Goal: Task Accomplishment & Management: Use online tool/utility

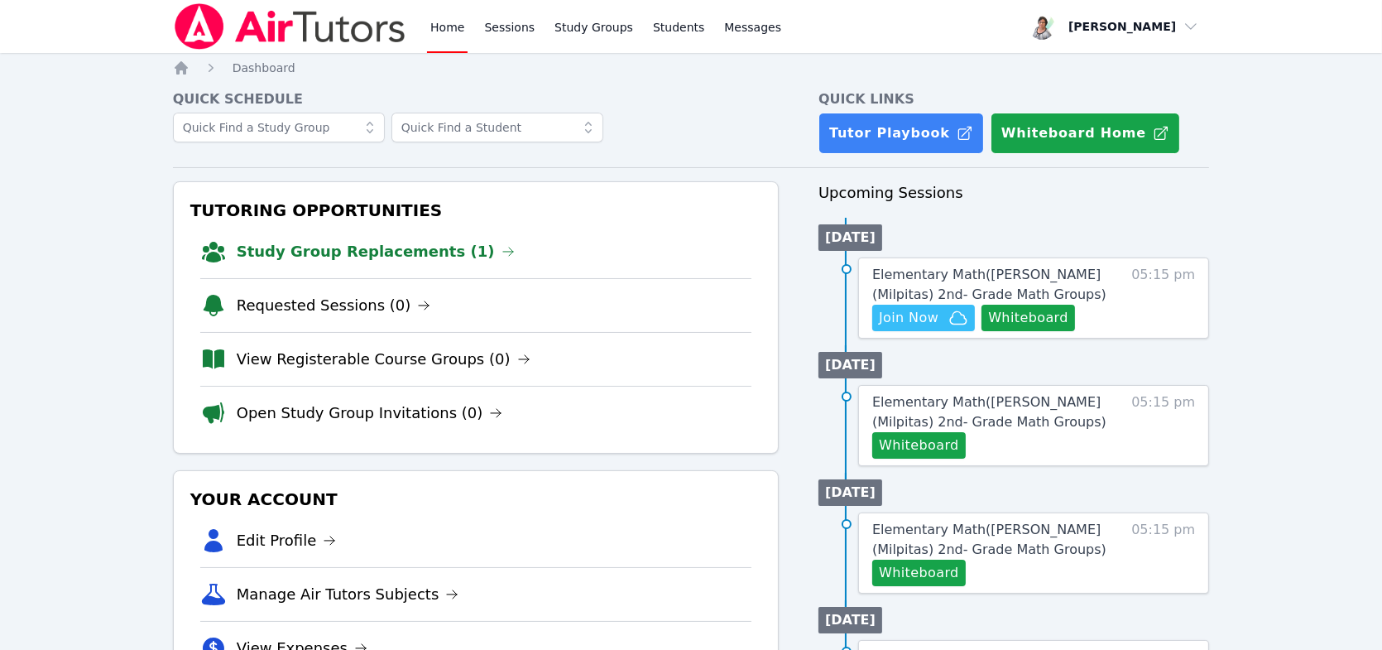
click at [351, 255] on link "Study Group Replacements (1)" at bounding box center [376, 251] width 278 height 23
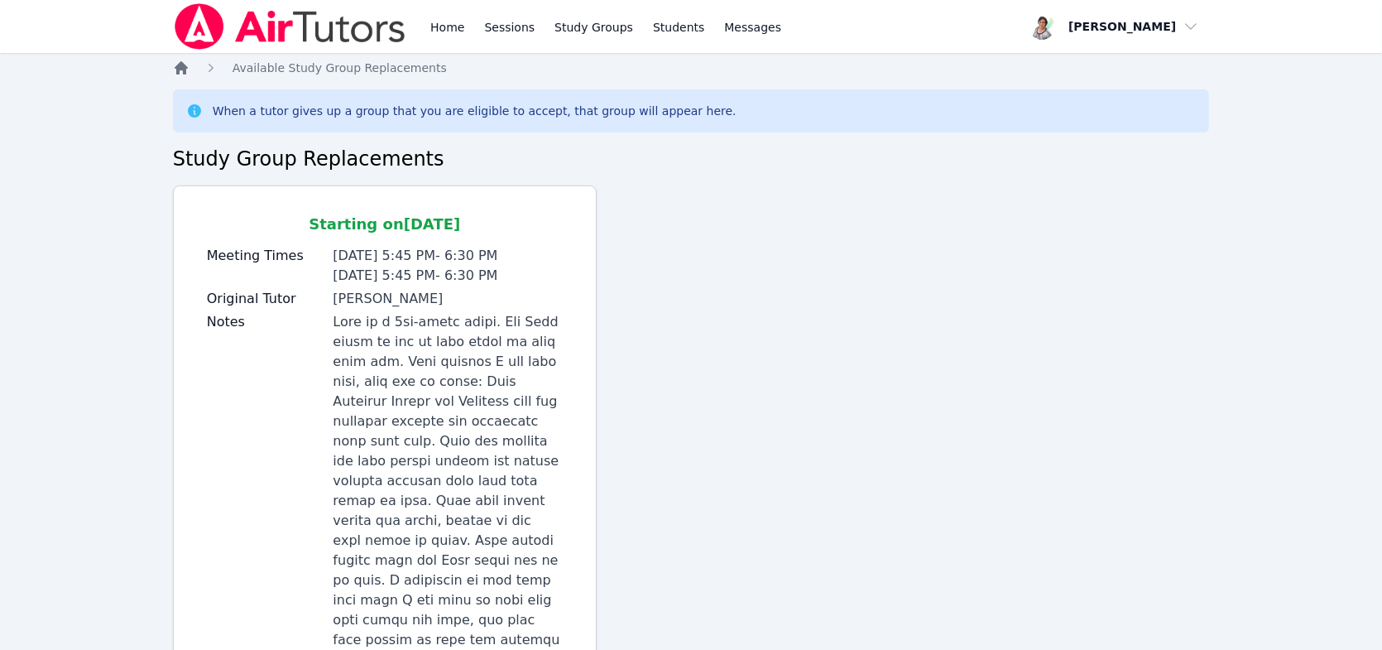
click at [184, 69] on icon "Breadcrumb" at bounding box center [181, 67] width 13 height 13
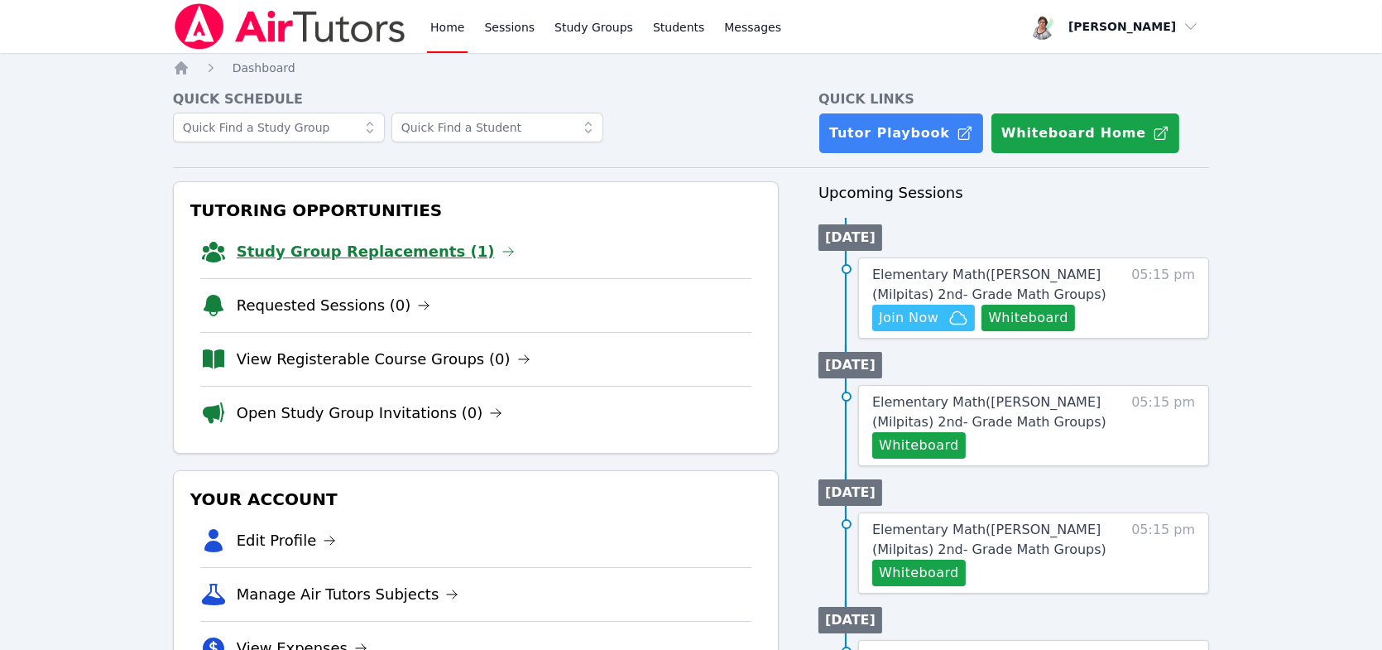
click at [304, 248] on link "Study Group Replacements (1)" at bounding box center [376, 251] width 278 height 23
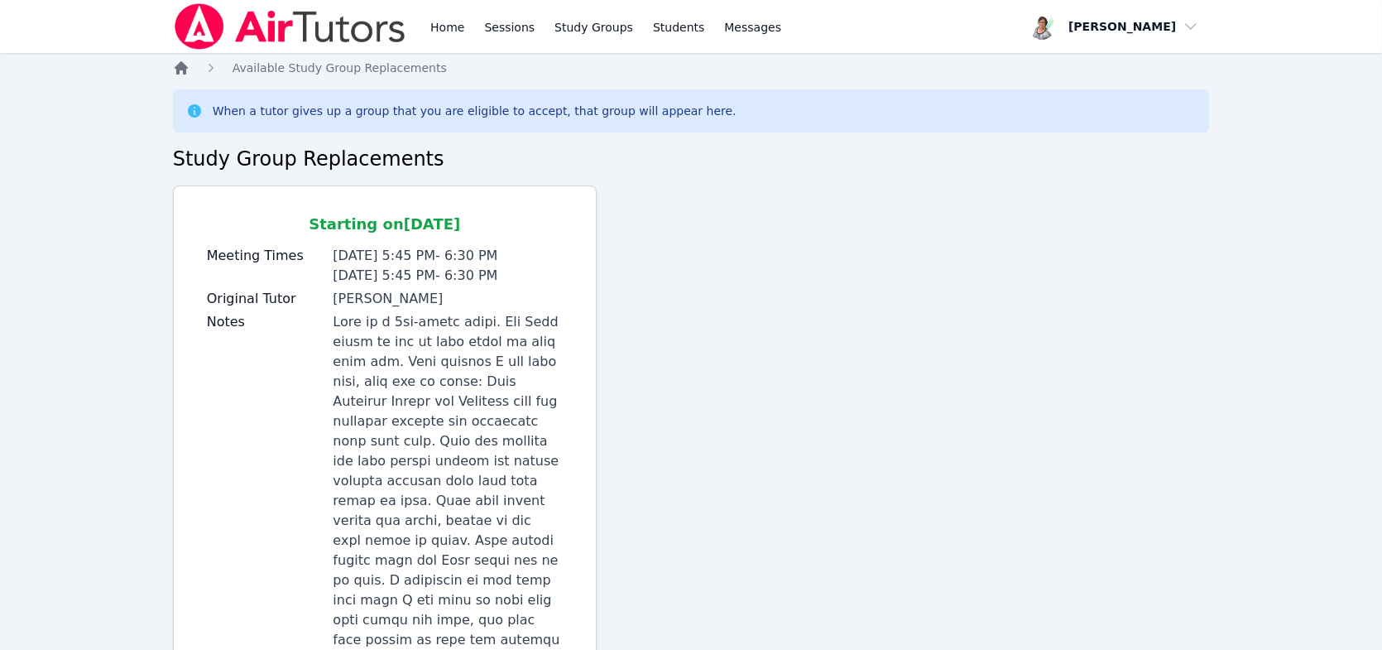
click at [184, 69] on icon "Breadcrumb" at bounding box center [181, 67] width 13 height 13
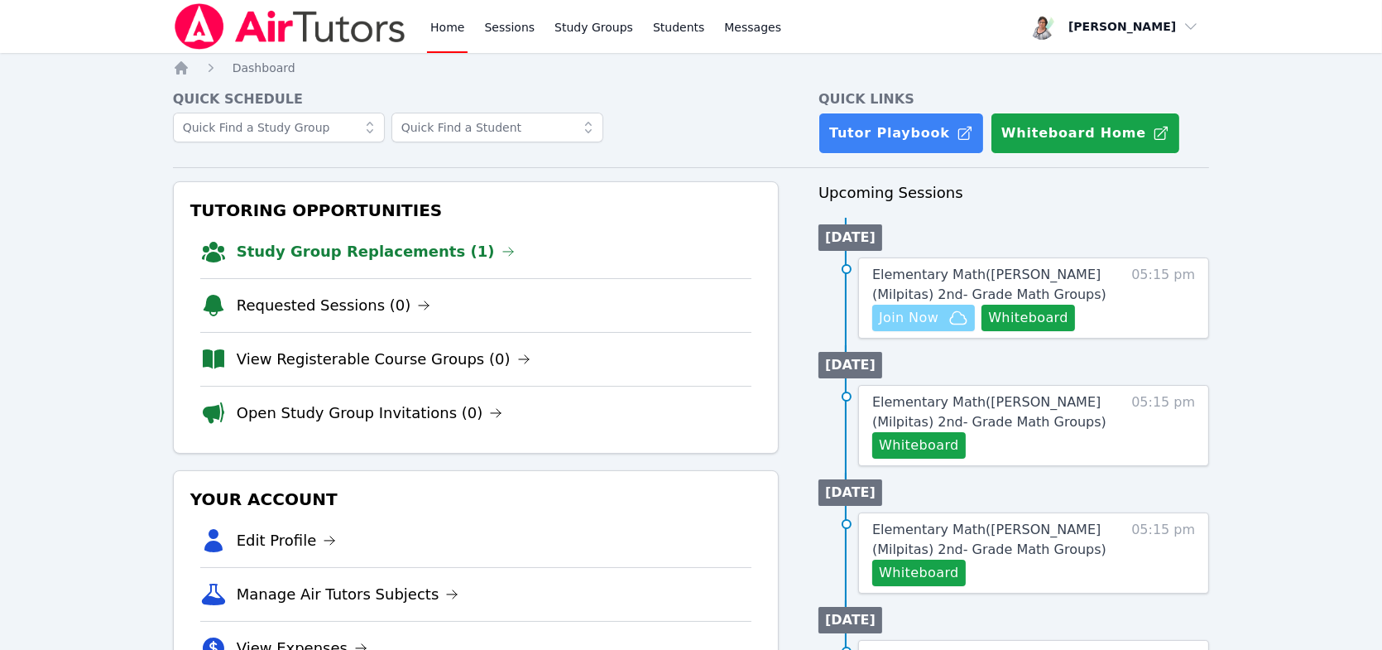
click at [936, 317] on span "Join Now" at bounding box center [909, 318] width 60 height 20
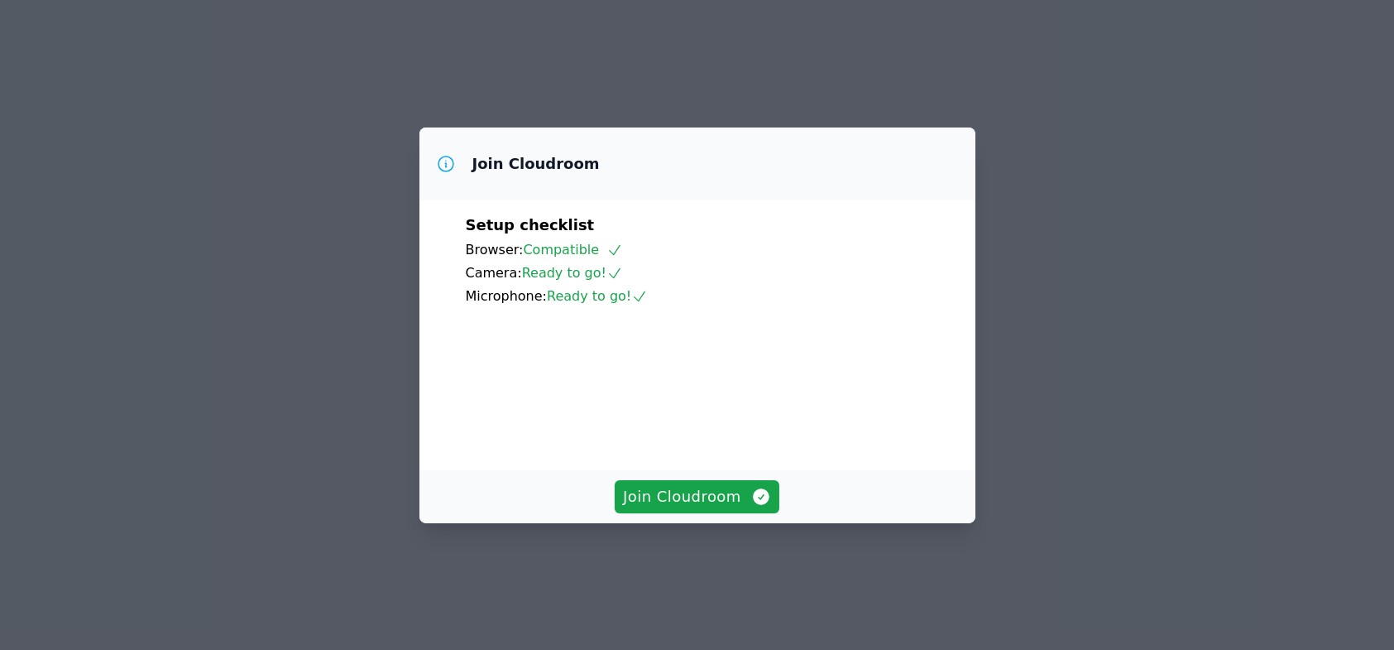
scroll to position [70, 0]
click at [714, 508] on span "Join Cloudroom" at bounding box center [697, 496] width 148 height 23
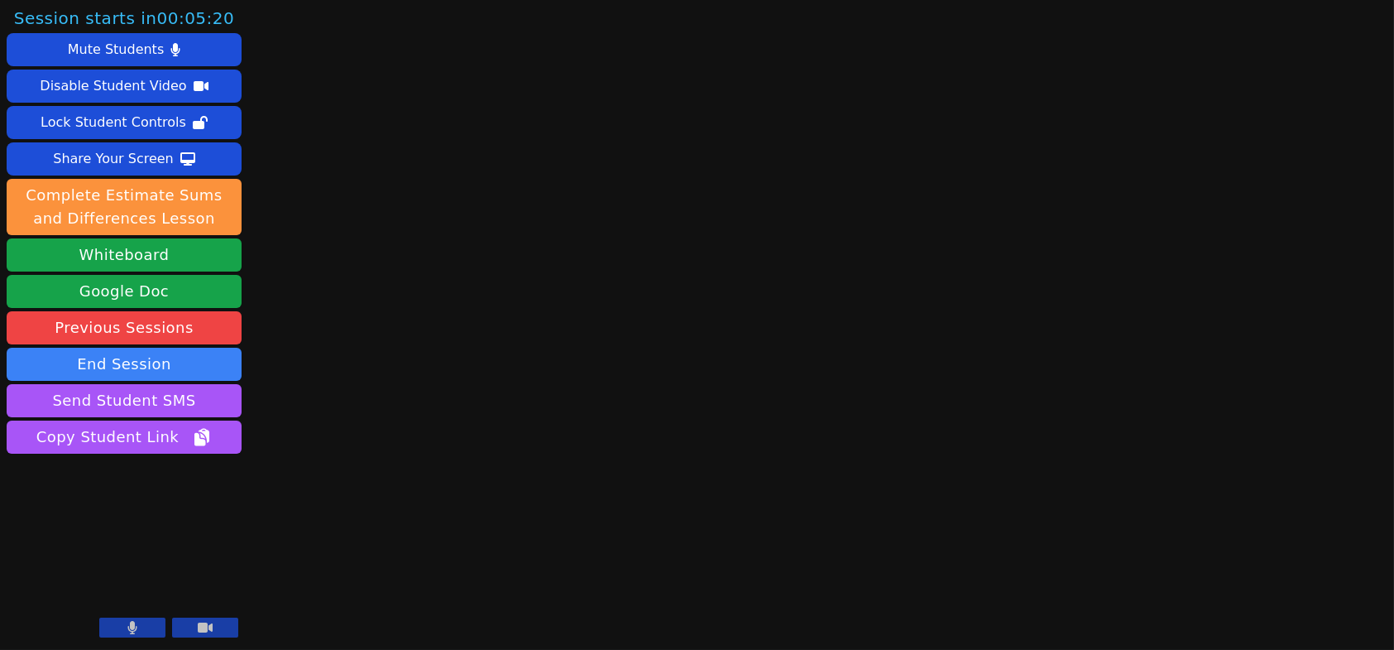
click at [127, 625] on icon at bounding box center [132, 627] width 10 height 13
click at [194, 627] on button at bounding box center [205, 627] width 66 height 20
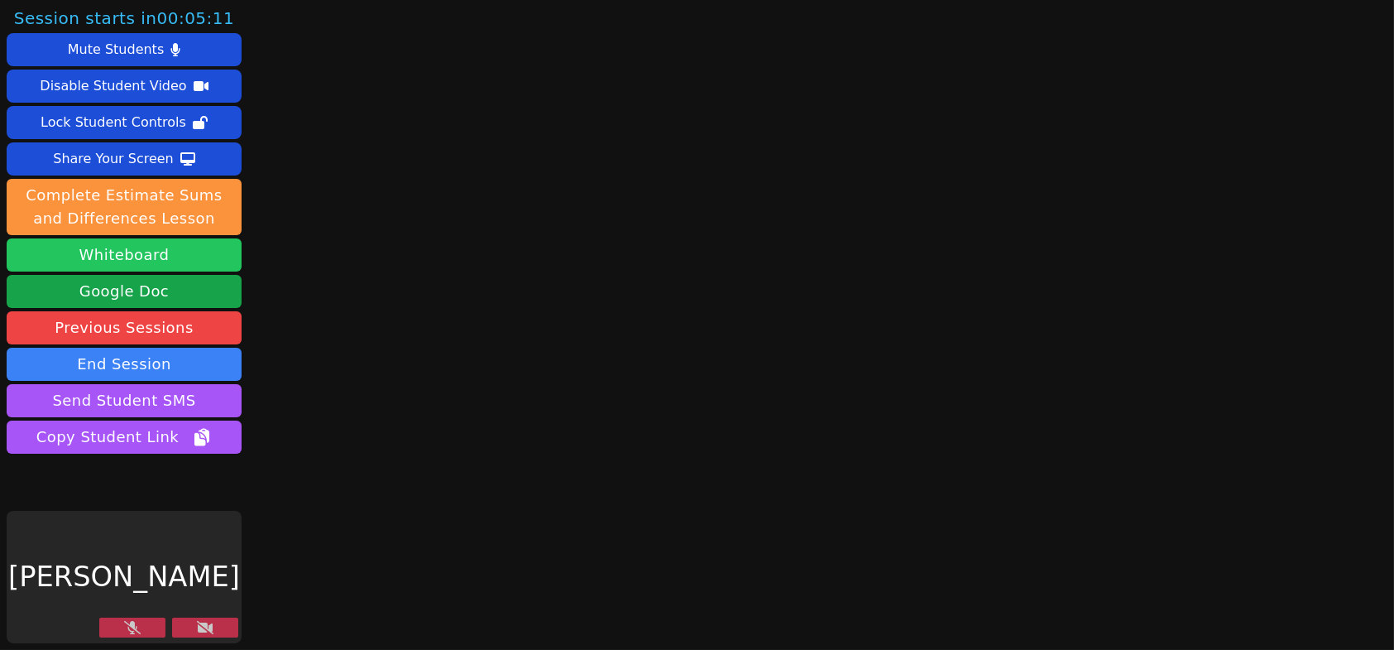
click at [148, 254] on button "Whiteboard" at bounding box center [124, 254] width 235 height 33
click at [215, 621] on button at bounding box center [205, 627] width 66 height 20
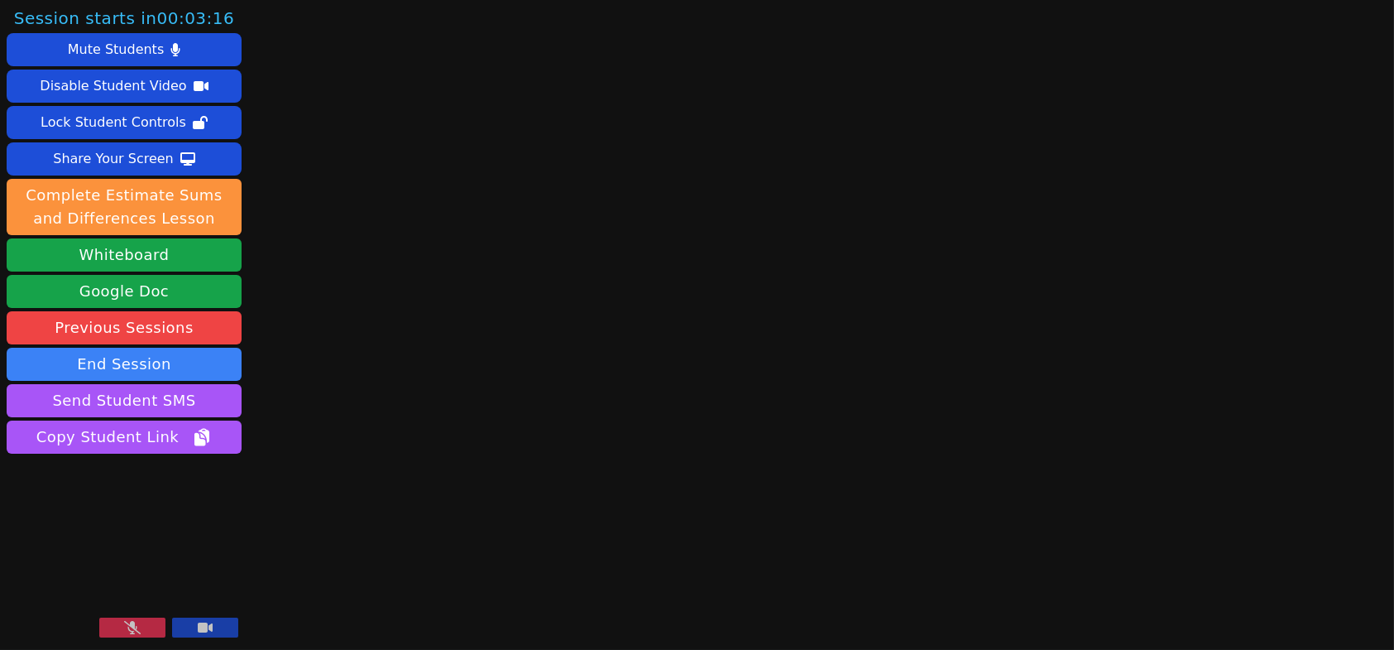
click at [137, 613] on video at bounding box center [124, 577] width 235 height 132
click at [129, 630] on icon at bounding box center [132, 627] width 17 height 13
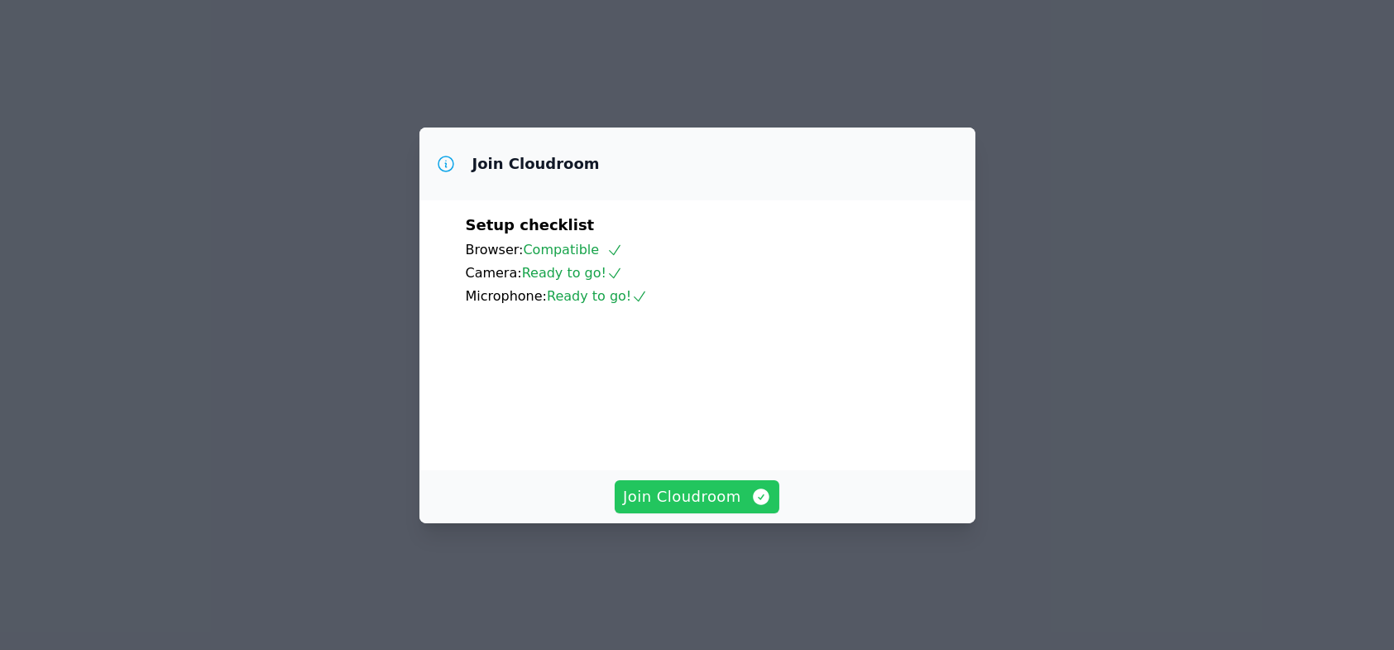
click at [741, 512] on button "Join Cloudroom" at bounding box center [697, 496] width 165 height 33
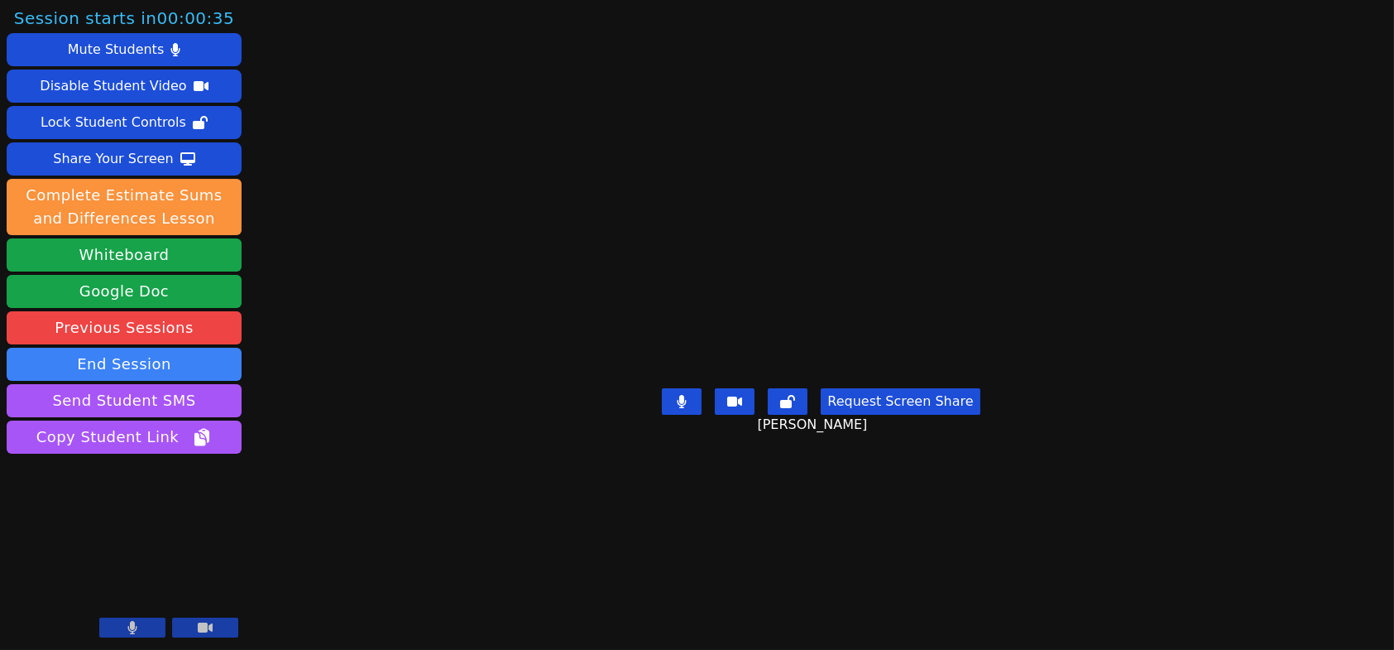
click at [223, 625] on button at bounding box center [205, 627] width 66 height 20
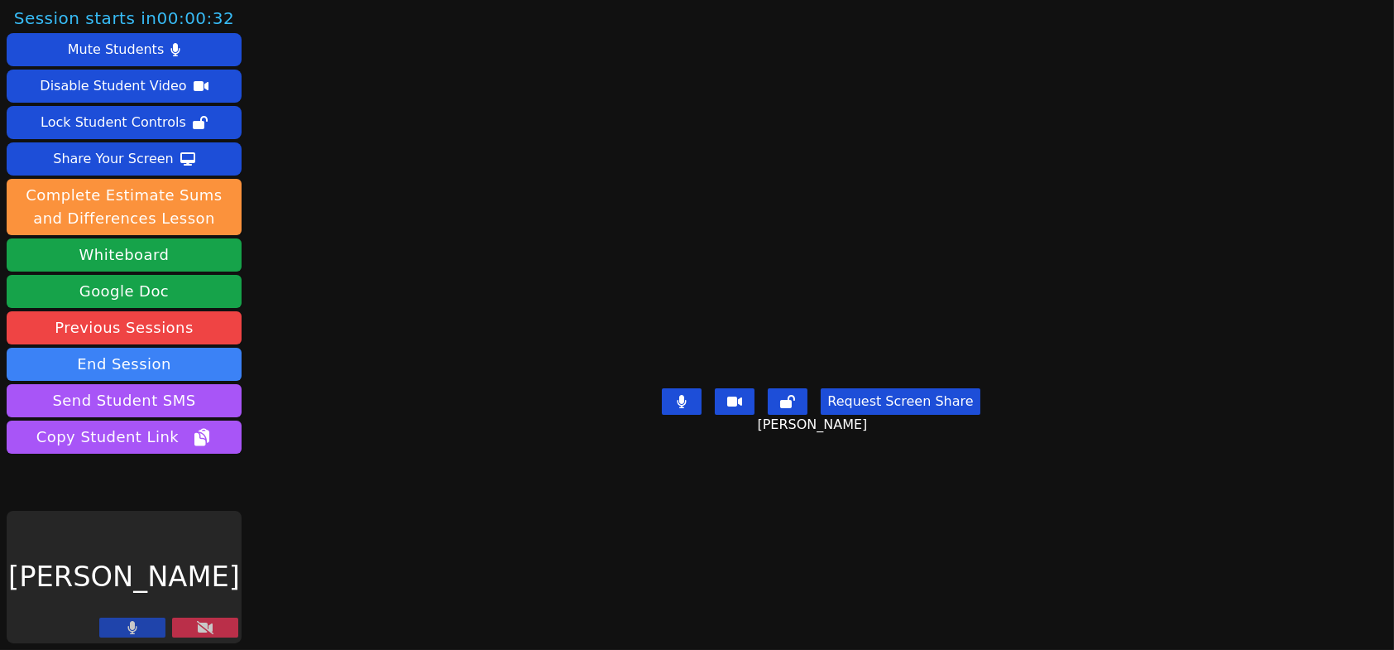
click at [197, 628] on icon at bounding box center [205, 627] width 17 height 13
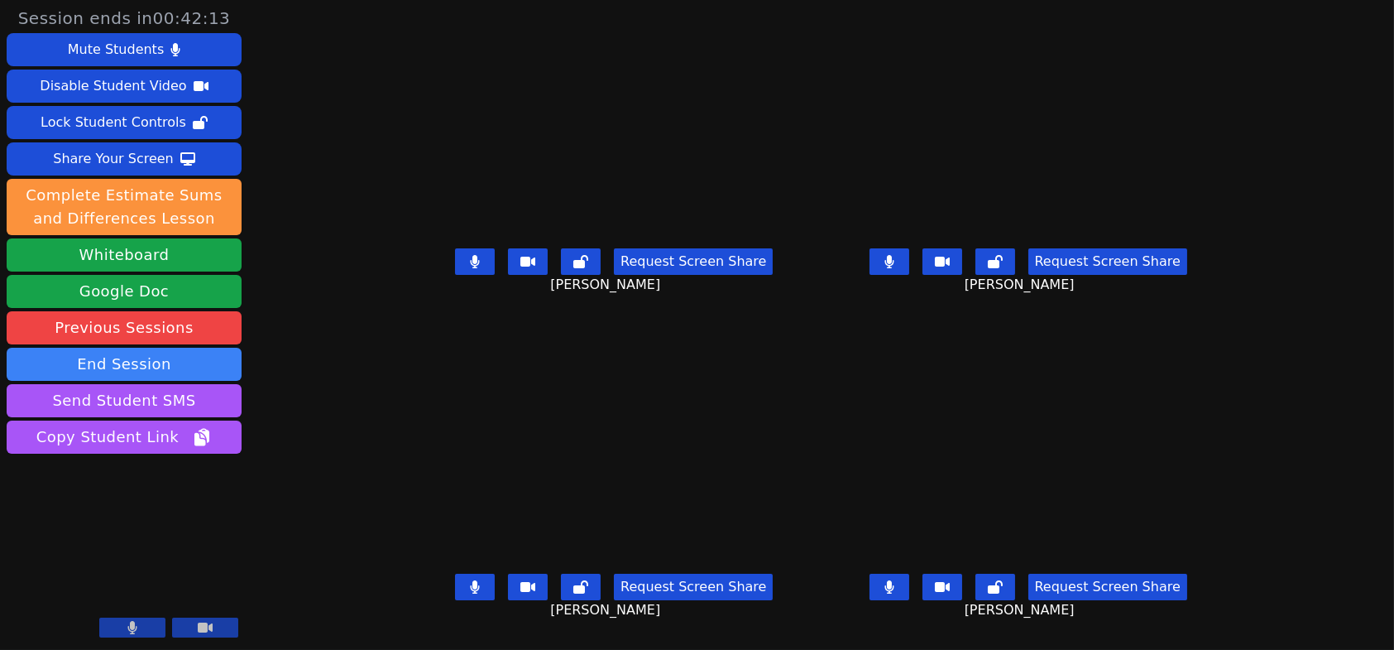
click at [455, 269] on button at bounding box center [475, 261] width 40 height 26
click at [470, 268] on icon at bounding box center [475, 261] width 10 height 13
click at [470, 590] on icon at bounding box center [475, 586] width 10 height 13
click at [895, 266] on icon at bounding box center [890, 261] width 10 height 13
click at [455, 261] on button at bounding box center [475, 261] width 40 height 26
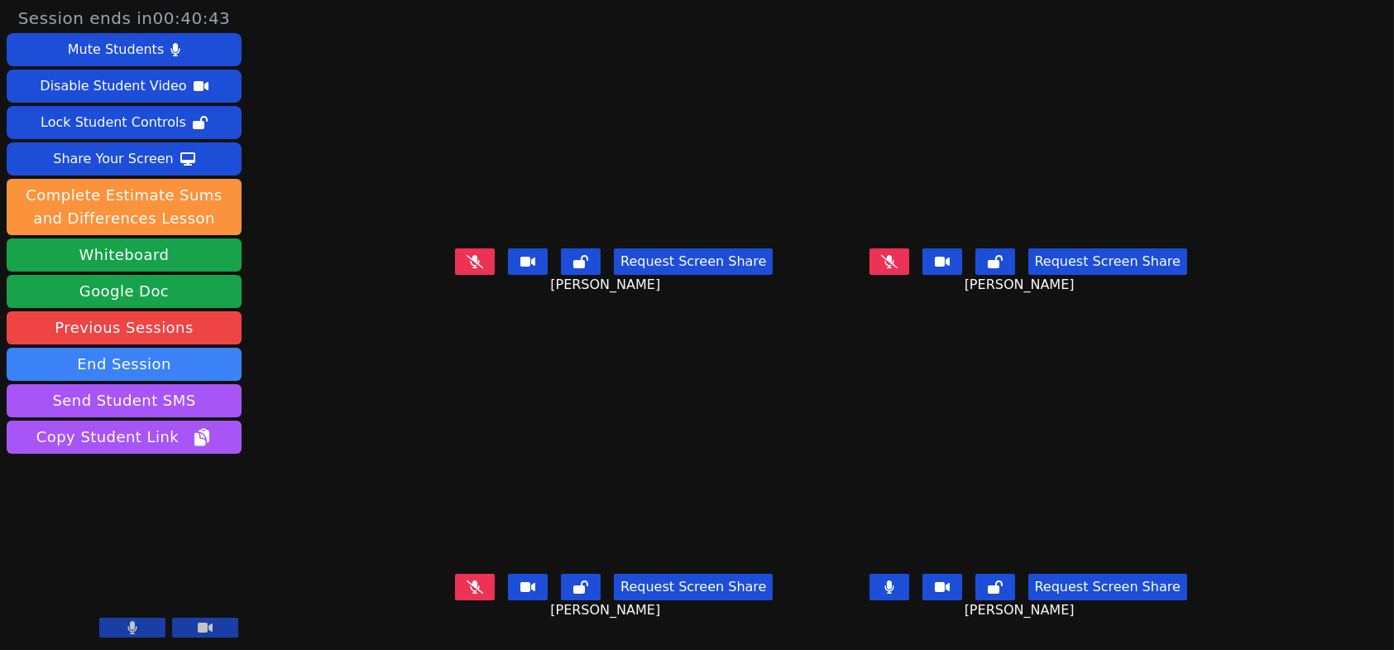
click at [909, 586] on button at bounding box center [890, 586] width 40 height 26
click at [909, 262] on button at bounding box center [890, 261] width 40 height 26
click at [909, 268] on button at bounding box center [890, 261] width 40 height 26
click at [467, 268] on icon at bounding box center [475, 261] width 17 height 13
drag, startPoint x: 447, startPoint y: 602, endPoint x: 469, endPoint y: 600, distance: 22.4
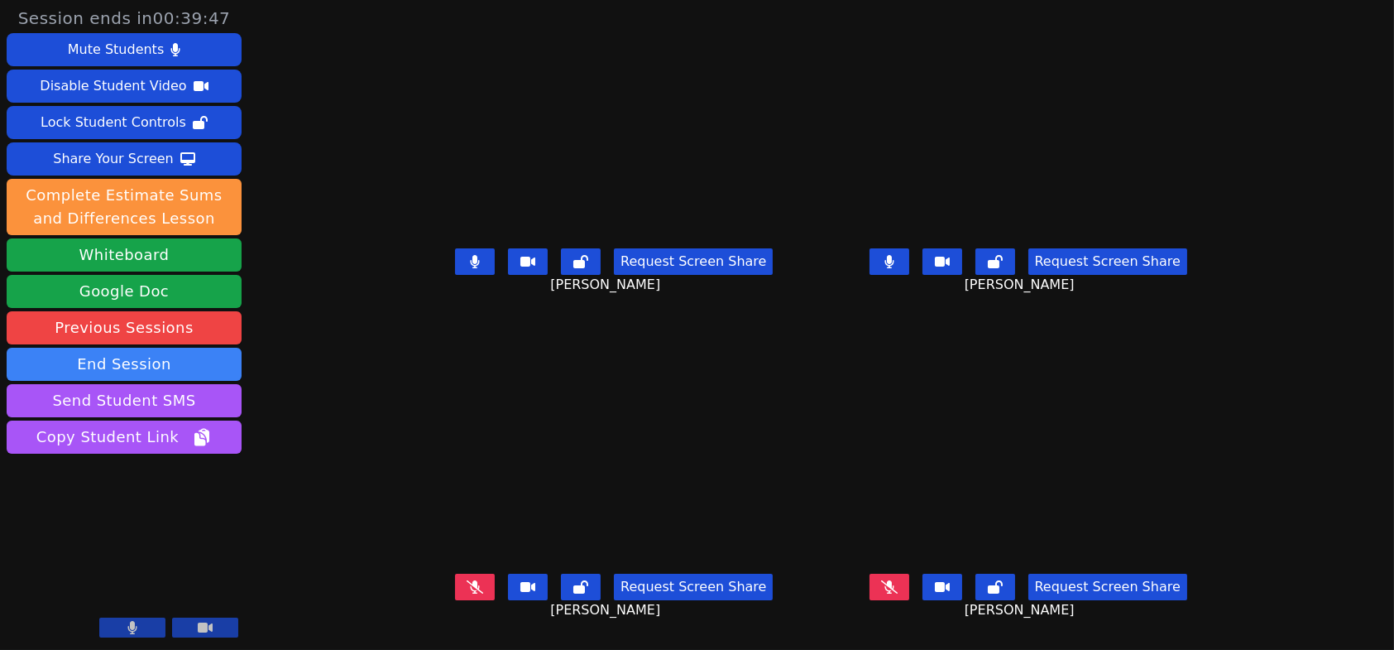
click at [455, 600] on button at bounding box center [475, 586] width 40 height 26
click at [898, 591] on icon at bounding box center [889, 586] width 17 height 13
click at [455, 585] on button at bounding box center [475, 586] width 40 height 26
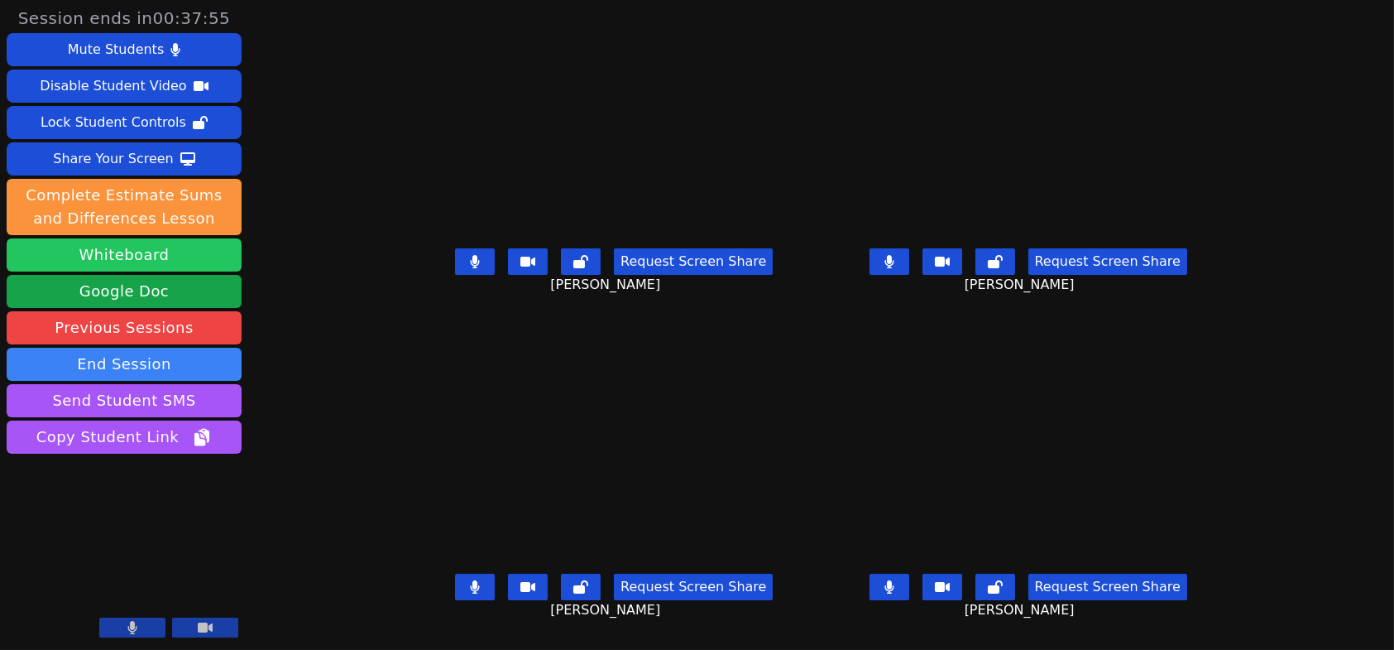
click at [167, 253] on button "Whiteboard" at bounding box center [124, 254] width 235 height 33
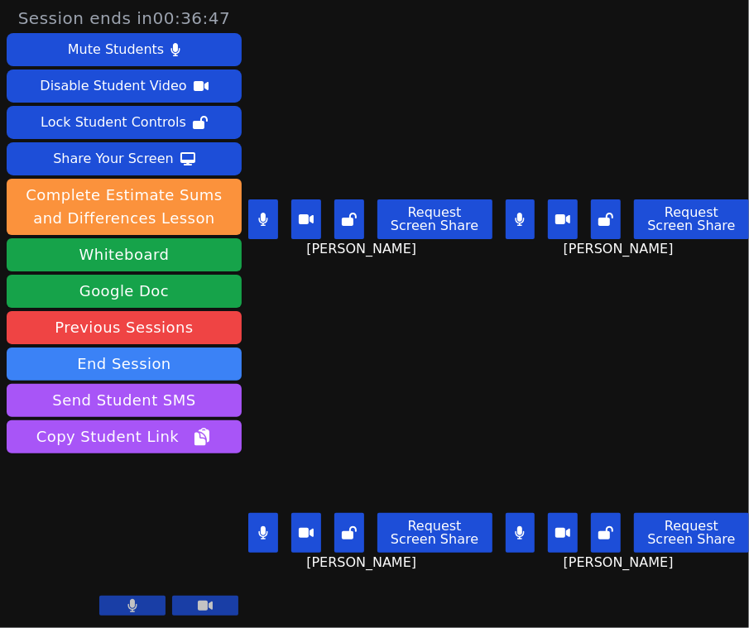
click at [268, 214] on icon at bounding box center [263, 219] width 10 height 13
click at [508, 205] on button at bounding box center [521, 219] width 30 height 40
click at [518, 526] on icon at bounding box center [520, 532] width 10 height 13
click at [262, 526] on icon at bounding box center [262, 532] width 9 height 13
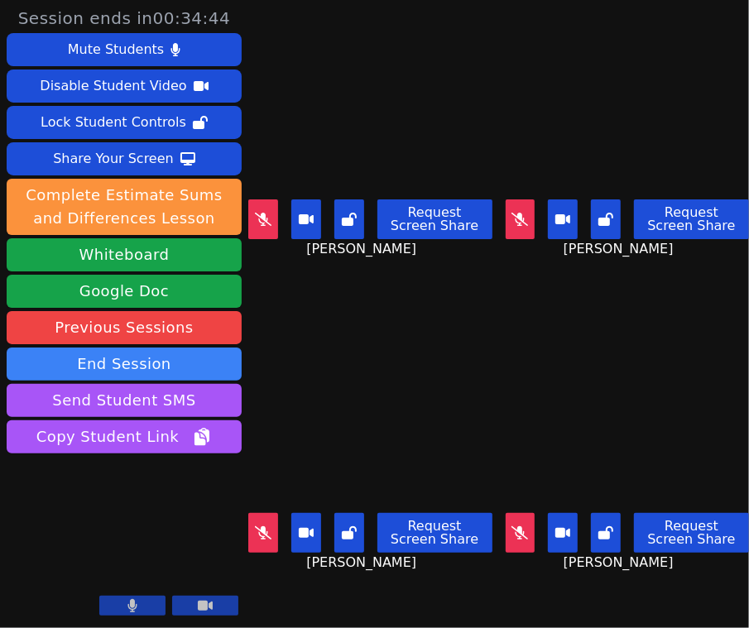
click at [266, 213] on icon at bounding box center [263, 219] width 17 height 13
click at [517, 213] on icon at bounding box center [519, 219] width 17 height 13
click at [508, 513] on button at bounding box center [521, 533] width 30 height 40
click at [272, 516] on button at bounding box center [263, 533] width 30 height 40
click at [519, 515] on button at bounding box center [521, 533] width 30 height 40
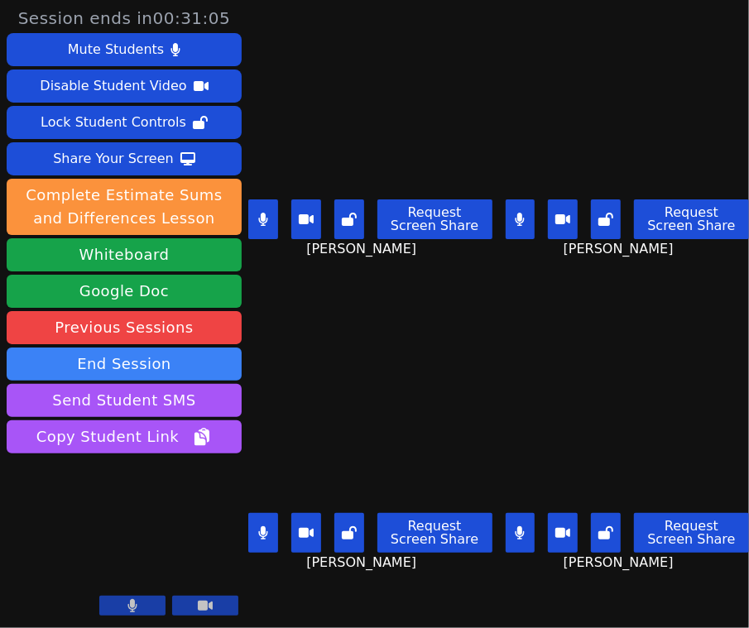
click at [271, 211] on button at bounding box center [263, 219] width 30 height 40
click at [267, 526] on icon at bounding box center [263, 532] width 10 height 13
click at [520, 209] on button at bounding box center [521, 219] width 30 height 40
click at [266, 213] on icon at bounding box center [262, 219] width 9 height 13
click at [516, 526] on icon at bounding box center [520, 532] width 9 height 13
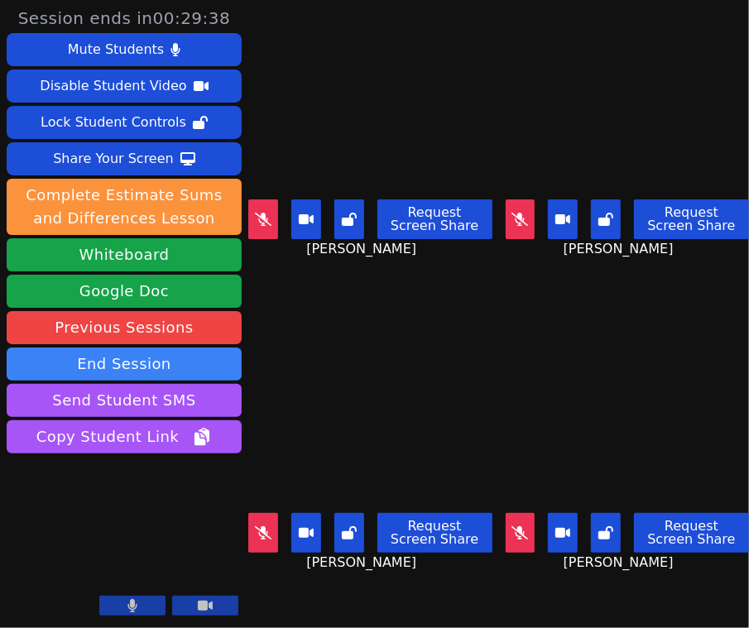
click at [277, 525] on button at bounding box center [263, 533] width 30 height 40
click at [257, 213] on icon at bounding box center [263, 219] width 17 height 13
click at [252, 520] on button at bounding box center [263, 533] width 30 height 40
click at [260, 213] on icon at bounding box center [263, 219] width 10 height 13
click at [266, 199] on button at bounding box center [263, 219] width 30 height 40
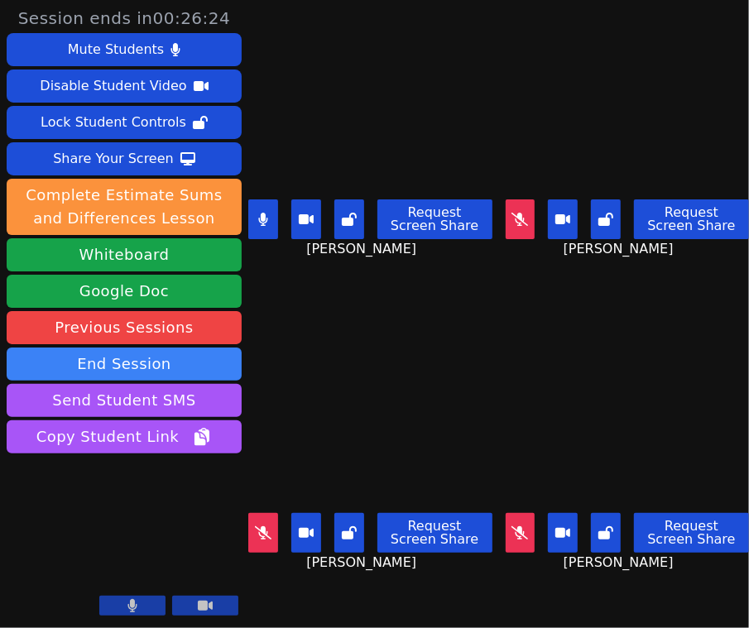
click at [266, 215] on icon at bounding box center [263, 219] width 10 height 13
click at [516, 213] on icon at bounding box center [519, 219] width 17 height 13
click at [516, 513] on button at bounding box center [521, 533] width 30 height 40
click at [266, 213] on icon at bounding box center [263, 219] width 10 height 13
click at [522, 212] on button at bounding box center [521, 219] width 30 height 40
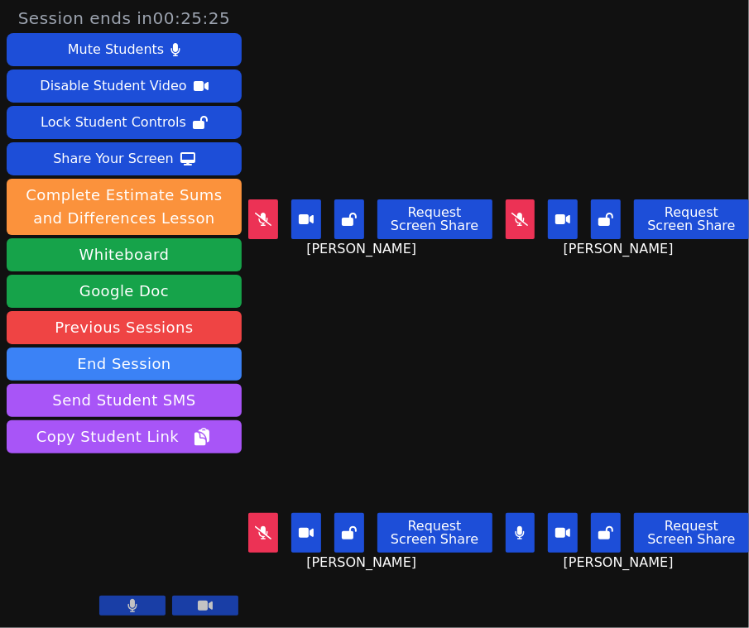
click at [257, 513] on button at bounding box center [263, 533] width 30 height 40
click at [511, 213] on icon at bounding box center [519, 219] width 17 height 13
click at [270, 213] on icon at bounding box center [263, 219] width 17 height 13
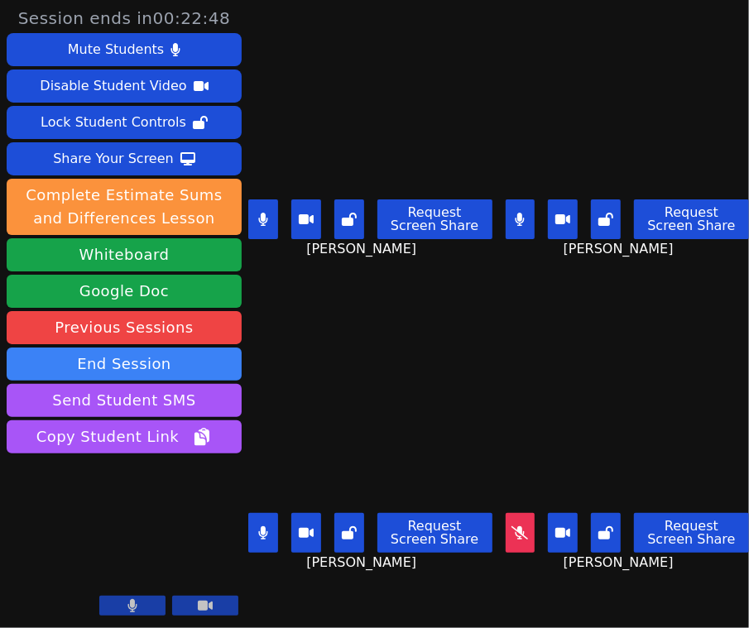
click at [263, 213] on icon at bounding box center [262, 219] width 9 height 13
click at [266, 213] on icon at bounding box center [263, 219] width 17 height 13
click at [517, 526] on icon at bounding box center [519, 532] width 17 height 13
click at [257, 209] on button at bounding box center [263, 219] width 30 height 40
click at [515, 217] on icon at bounding box center [520, 219] width 10 height 13
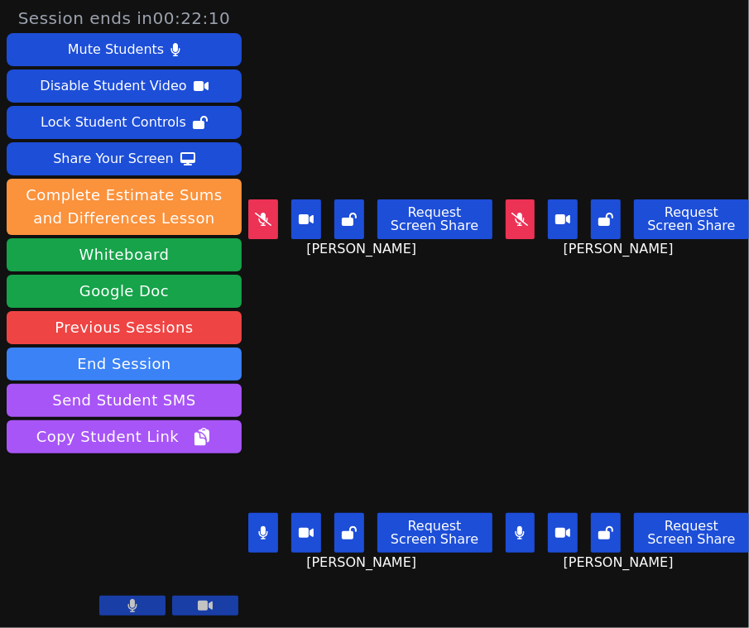
click at [262, 526] on icon at bounding box center [262, 532] width 9 height 13
click at [516, 526] on icon at bounding box center [520, 532] width 9 height 13
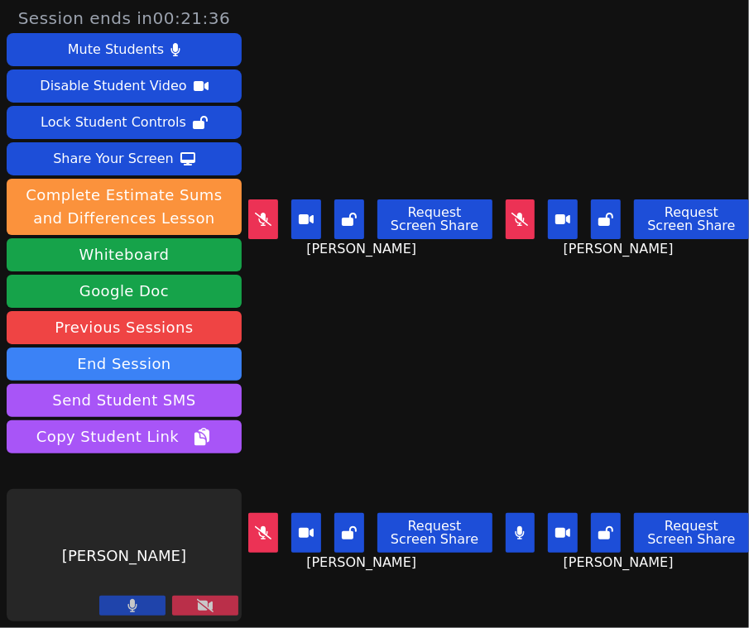
click at [198, 611] on icon at bounding box center [205, 605] width 17 height 13
click at [208, 597] on button at bounding box center [205, 606] width 66 height 20
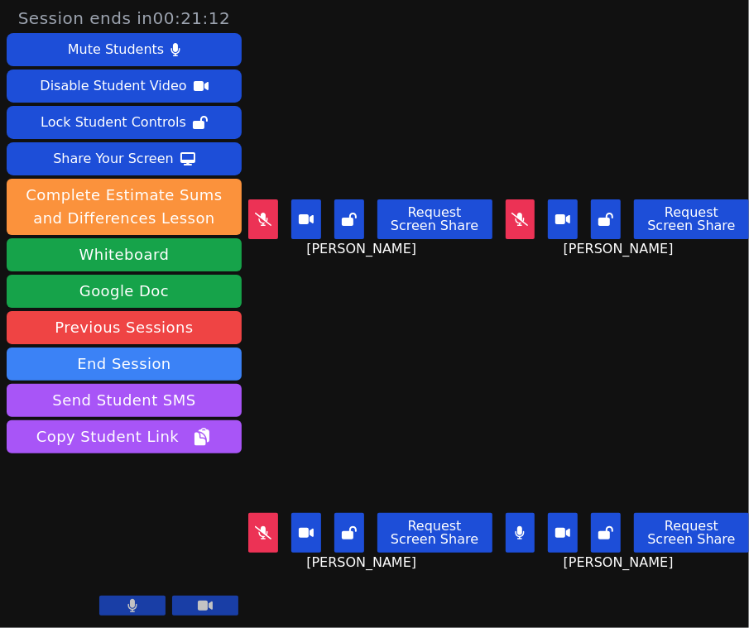
click at [516, 526] on icon at bounding box center [520, 532] width 9 height 13
click at [268, 513] on button at bounding box center [263, 533] width 30 height 40
click at [511, 213] on icon at bounding box center [519, 219] width 17 height 13
click at [261, 526] on icon at bounding box center [263, 532] width 10 height 13
click at [256, 203] on button at bounding box center [263, 219] width 30 height 40
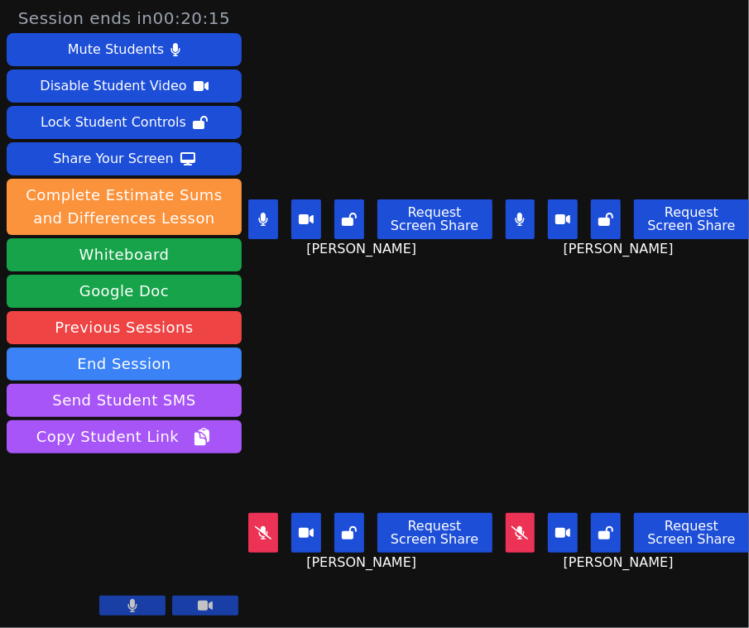
click at [520, 212] on button at bounding box center [521, 219] width 30 height 40
click at [264, 213] on icon at bounding box center [262, 219] width 9 height 13
click at [517, 514] on button at bounding box center [521, 533] width 30 height 40
click at [511, 213] on icon at bounding box center [519, 219] width 17 height 13
click at [252, 526] on button at bounding box center [263, 533] width 30 height 40
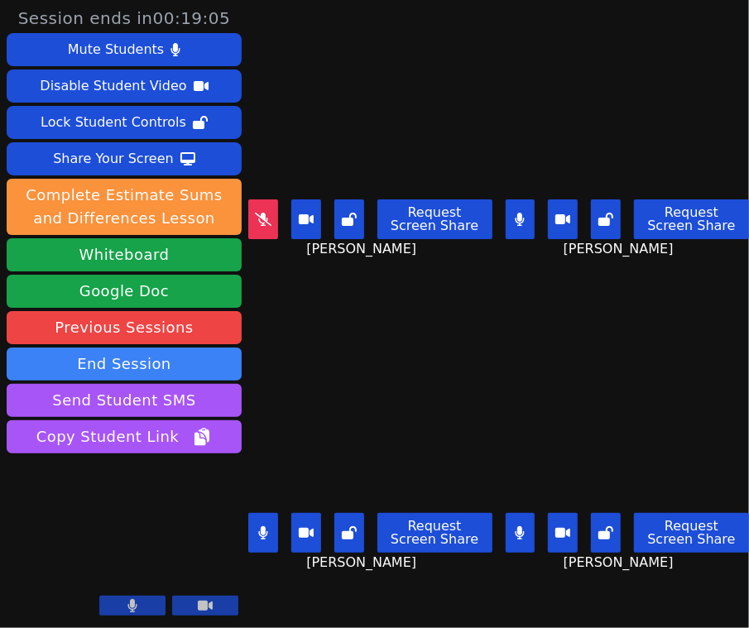
click at [260, 214] on icon at bounding box center [263, 219] width 17 height 13
click at [516, 526] on icon at bounding box center [520, 532] width 9 height 13
click at [516, 218] on icon at bounding box center [520, 219] width 9 height 13
click at [259, 213] on icon at bounding box center [263, 219] width 10 height 13
click at [266, 213] on icon at bounding box center [263, 219] width 17 height 13
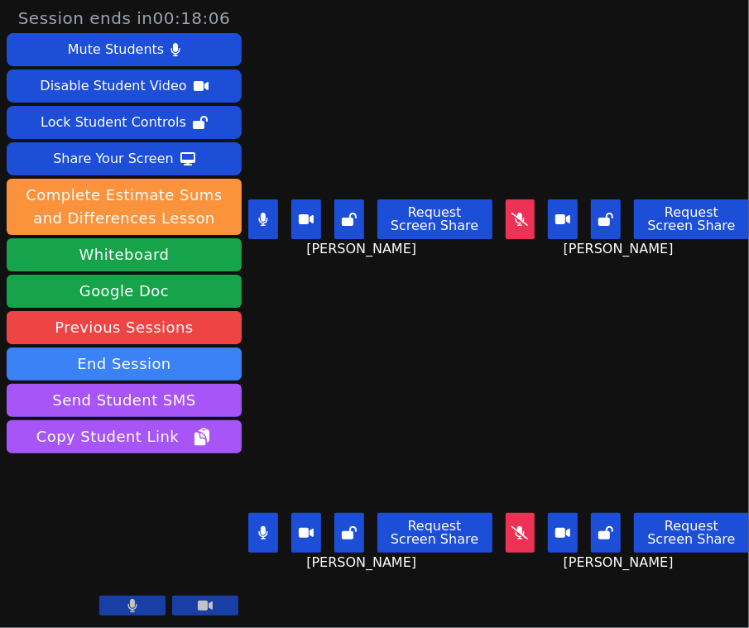
click at [514, 526] on icon at bounding box center [519, 532] width 17 height 13
click at [518, 216] on icon at bounding box center [519, 219] width 17 height 13
click at [264, 213] on icon at bounding box center [262, 219] width 9 height 13
click at [520, 213] on button at bounding box center [521, 219] width 30 height 40
click at [260, 526] on icon at bounding box center [263, 532] width 10 height 13
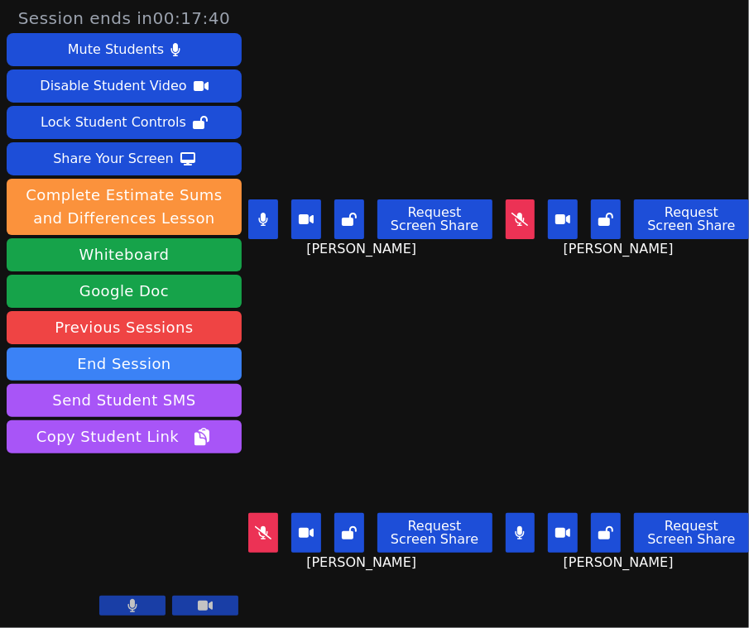
click at [266, 526] on icon at bounding box center [263, 532] width 17 height 13
click at [506, 218] on button at bounding box center [521, 219] width 30 height 40
click at [271, 214] on button at bounding box center [263, 219] width 30 height 40
click at [516, 213] on icon at bounding box center [520, 219] width 9 height 13
click at [518, 526] on icon at bounding box center [520, 532] width 10 height 13
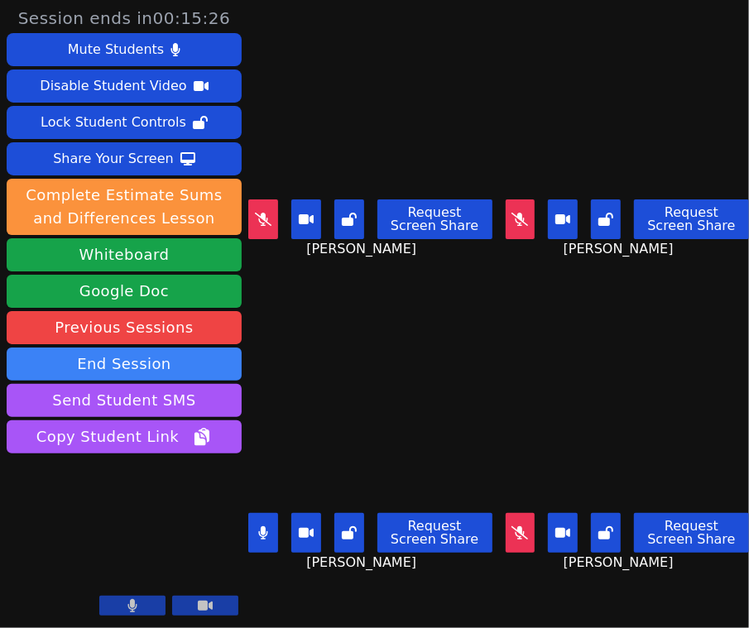
click at [261, 213] on icon at bounding box center [263, 219] width 17 height 13
click at [511, 526] on icon at bounding box center [519, 532] width 17 height 13
click at [261, 513] on button at bounding box center [263, 533] width 30 height 40
click at [266, 213] on icon at bounding box center [263, 219] width 10 height 13
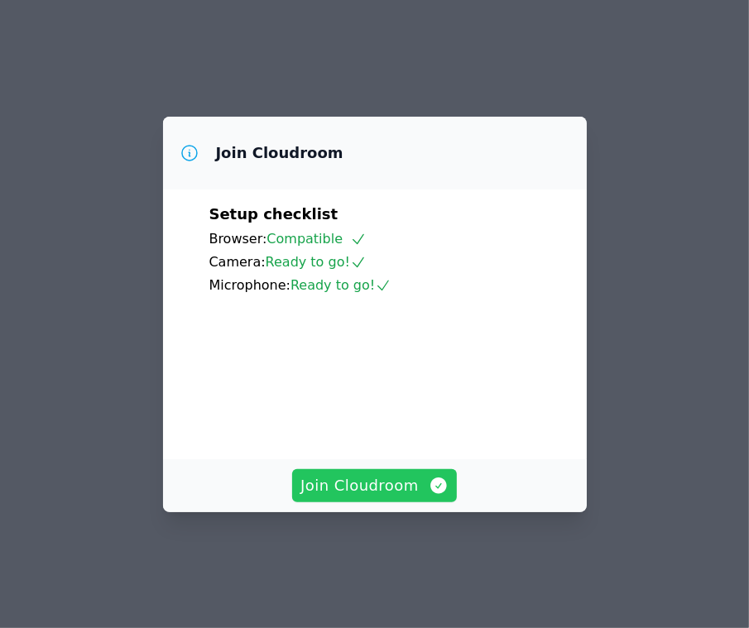
click at [398, 497] on span "Join Cloudroom" at bounding box center [374, 485] width 148 height 23
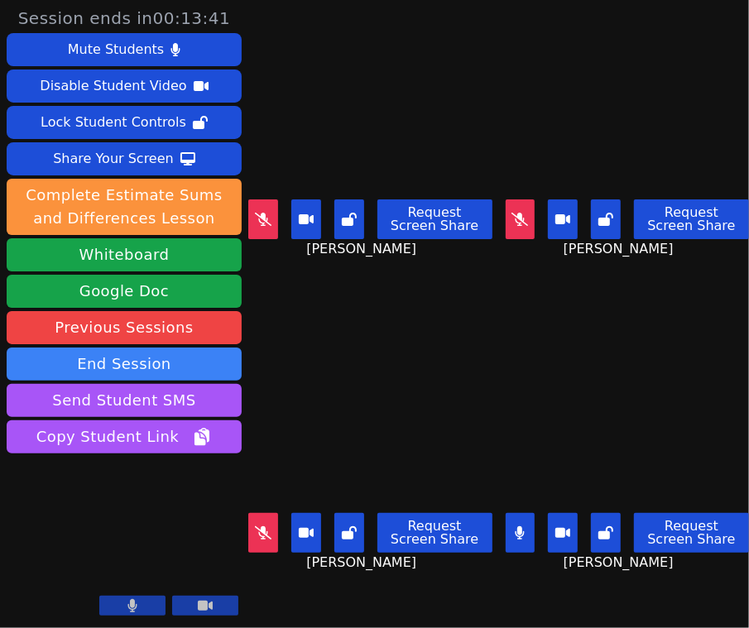
click at [203, 612] on icon at bounding box center [205, 605] width 15 height 13
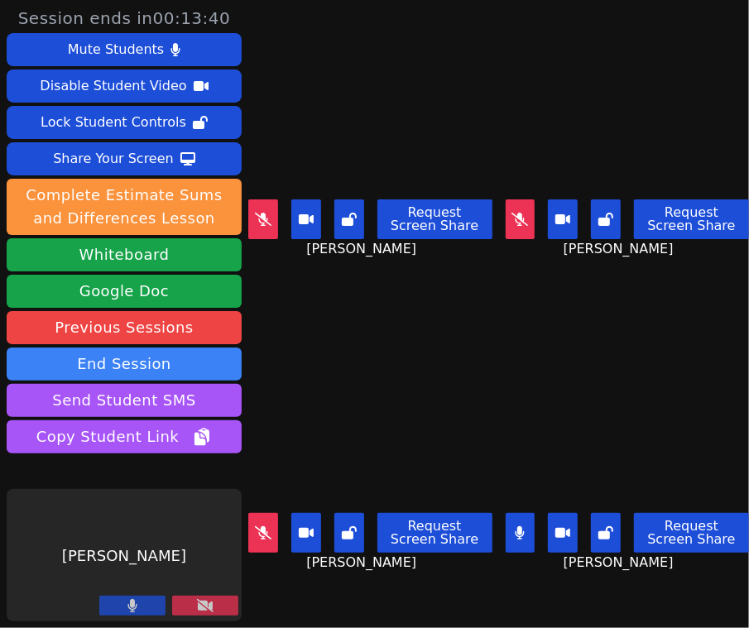
click at [203, 612] on icon at bounding box center [205, 605] width 17 height 13
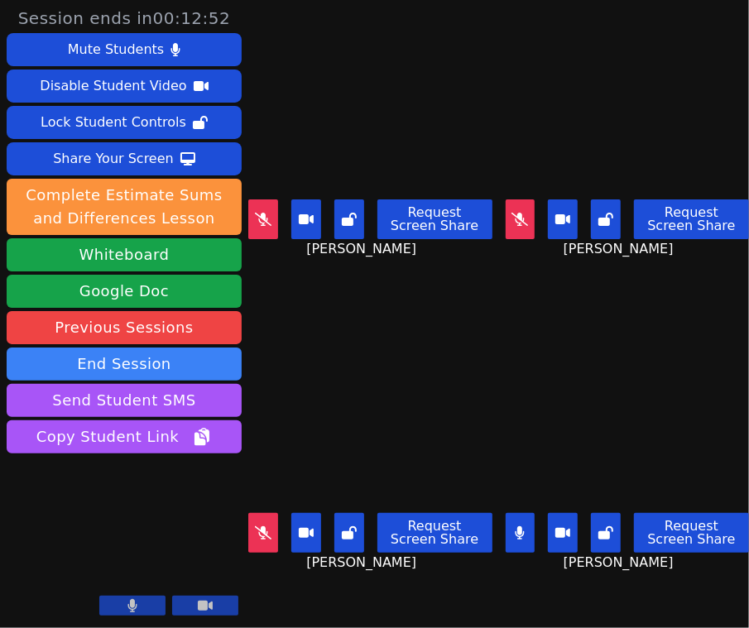
click at [563, 528] on icon at bounding box center [562, 533] width 15 height 10
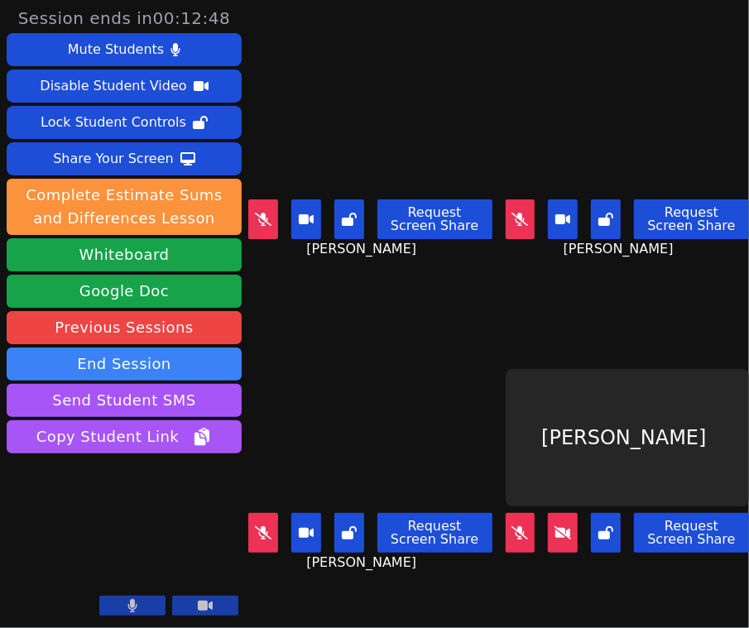
click at [136, 607] on icon at bounding box center [132, 605] width 9 height 13
click at [560, 513] on button at bounding box center [563, 533] width 30 height 40
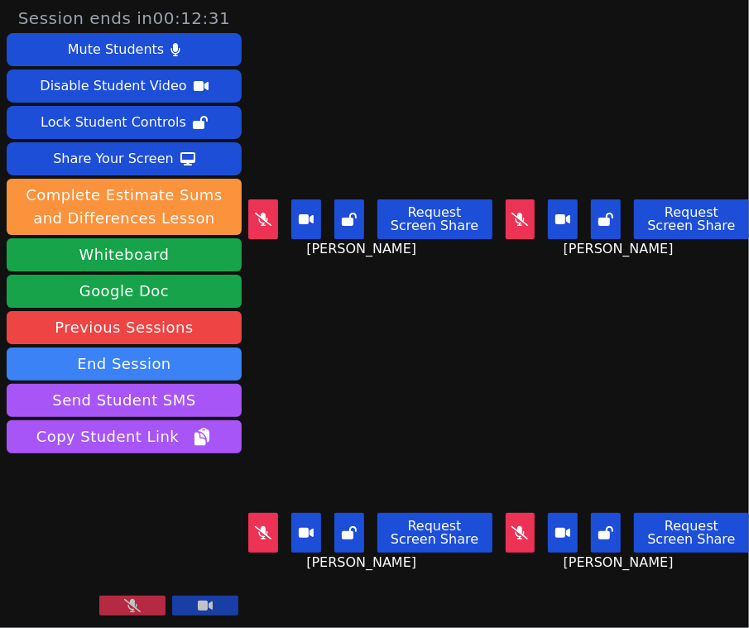
click at [143, 603] on button at bounding box center [132, 606] width 66 height 20
click at [271, 202] on button at bounding box center [263, 219] width 30 height 40
click at [518, 204] on button at bounding box center [521, 219] width 30 height 40
click at [265, 526] on icon at bounding box center [263, 532] width 17 height 13
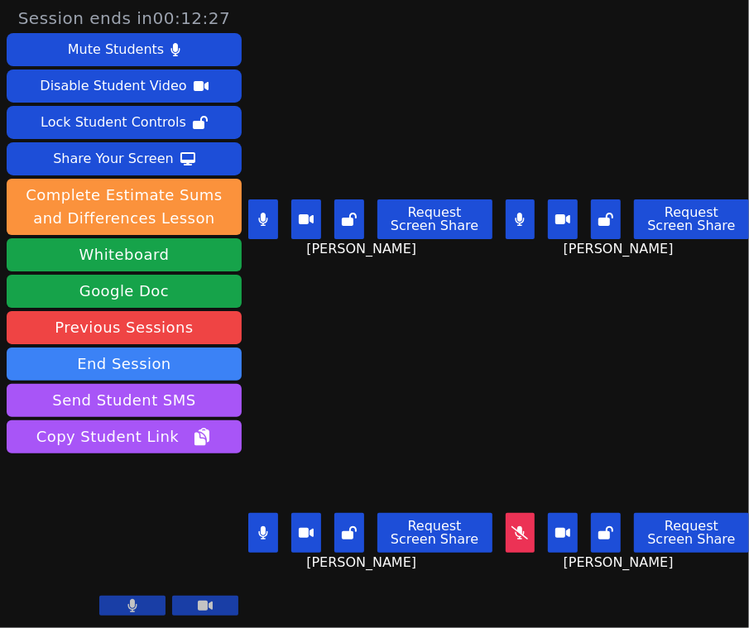
click at [521, 513] on button at bounding box center [521, 533] width 30 height 40
click at [511, 213] on icon at bounding box center [519, 219] width 17 height 13
click at [260, 514] on button at bounding box center [263, 533] width 30 height 40
click at [271, 218] on button at bounding box center [263, 219] width 30 height 40
click at [520, 517] on button at bounding box center [521, 533] width 30 height 40
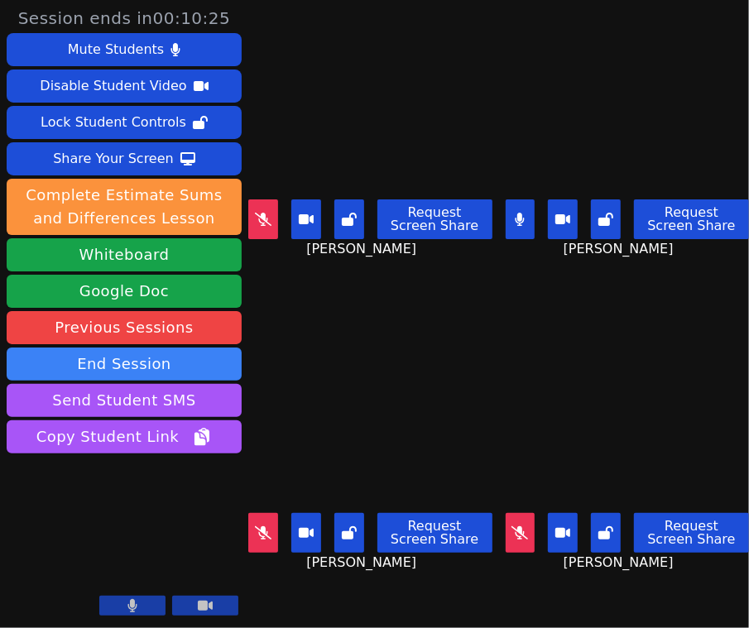
click at [269, 213] on icon at bounding box center [263, 219] width 17 height 13
click at [516, 213] on icon at bounding box center [520, 219] width 9 height 13
click at [266, 213] on icon at bounding box center [262, 219] width 9 height 13
click at [511, 526] on icon at bounding box center [519, 532] width 17 height 13
click at [511, 218] on icon at bounding box center [519, 219] width 17 height 13
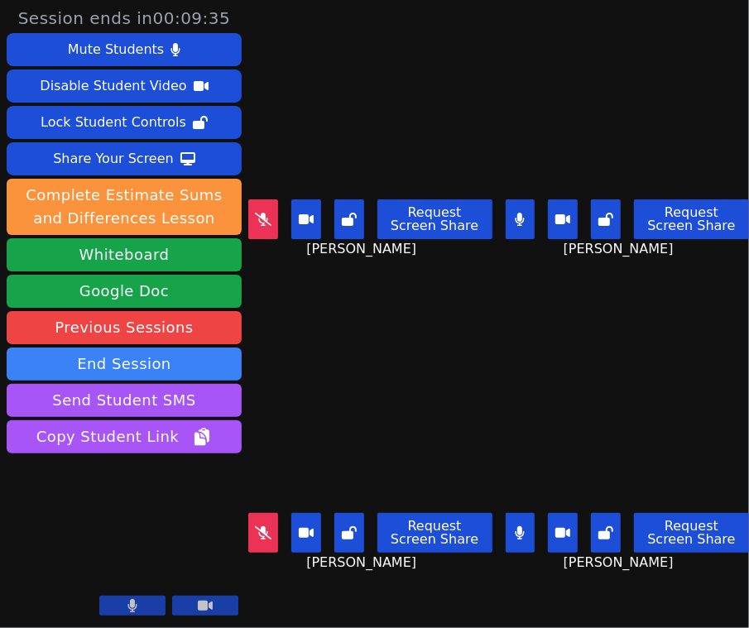
click at [260, 526] on icon at bounding box center [263, 532] width 17 height 13
drag, startPoint x: 260, startPoint y: 214, endPoint x: 272, endPoint y: 212, distance: 12.7
click at [260, 214] on icon at bounding box center [263, 219] width 17 height 13
click at [516, 218] on icon at bounding box center [520, 219] width 9 height 13
click at [516, 526] on icon at bounding box center [520, 532] width 9 height 13
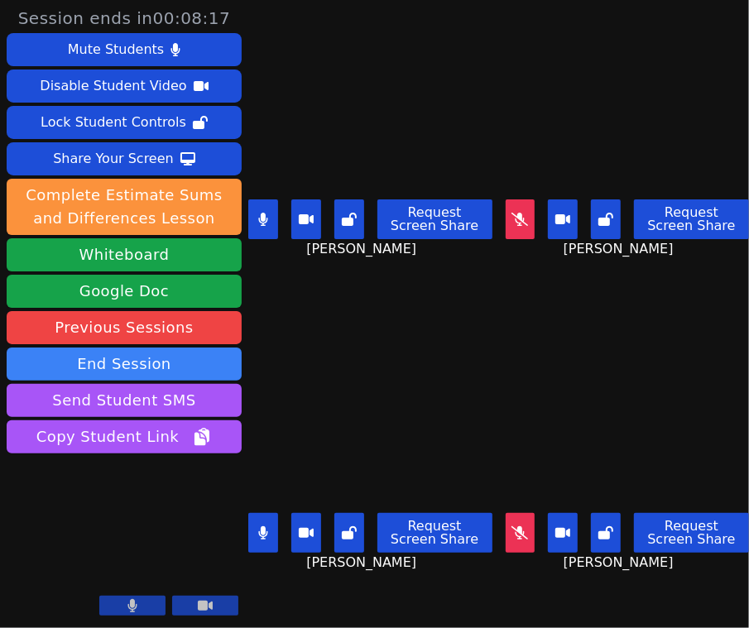
click at [258, 526] on icon at bounding box center [263, 532] width 10 height 13
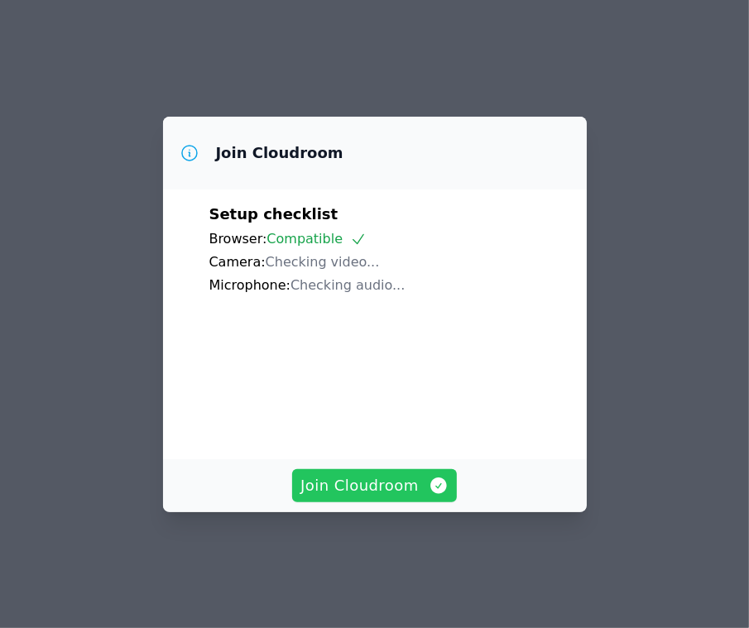
click at [372, 497] on span "Join Cloudroom" at bounding box center [374, 485] width 148 height 23
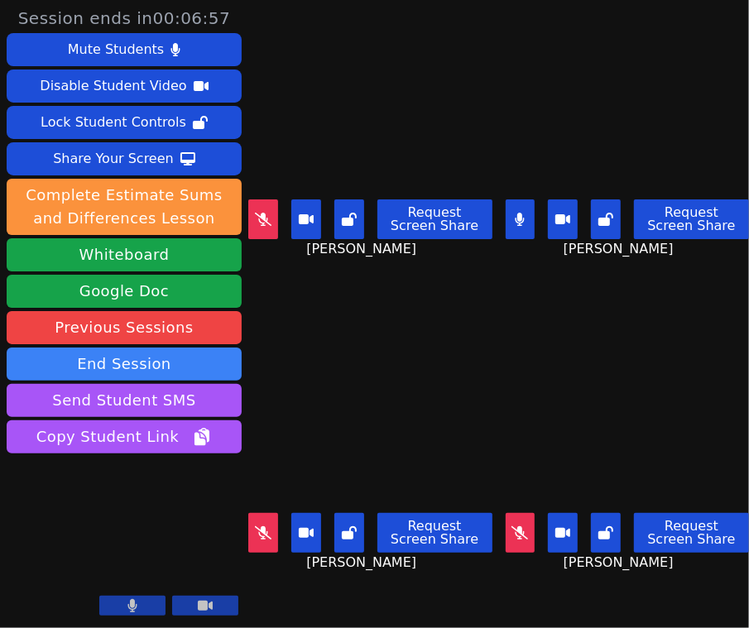
click at [261, 217] on icon at bounding box center [263, 219] width 17 height 13
click at [515, 215] on icon at bounding box center [520, 219] width 10 height 13
click at [516, 526] on icon at bounding box center [519, 532] width 17 height 13
click at [264, 217] on icon at bounding box center [263, 219] width 10 height 13
click at [254, 523] on button at bounding box center [263, 533] width 30 height 40
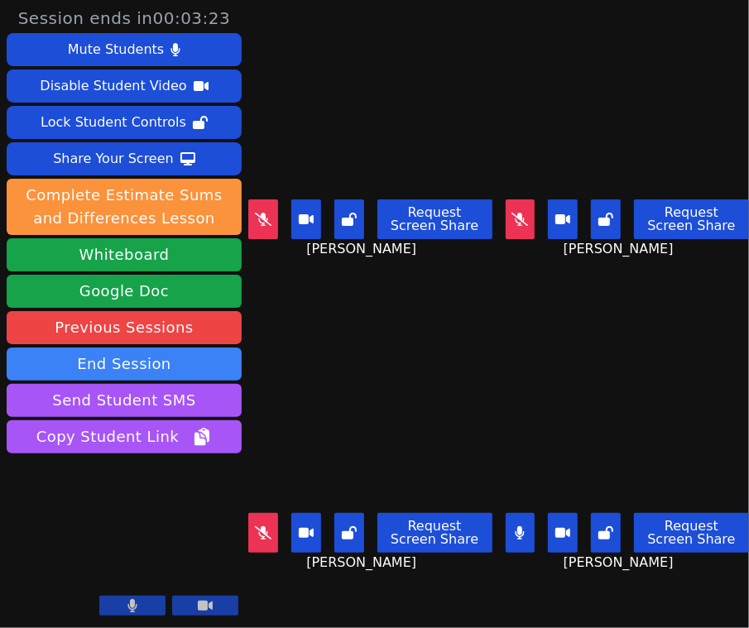
click at [507, 516] on button at bounding box center [521, 533] width 30 height 40
click at [260, 526] on icon at bounding box center [263, 532] width 17 height 13
click at [274, 524] on button at bounding box center [263, 533] width 30 height 40
click at [264, 526] on icon at bounding box center [263, 532] width 17 height 13
click at [274, 524] on button at bounding box center [263, 533] width 30 height 40
